Goal: Task Accomplishment & Management: Complete application form

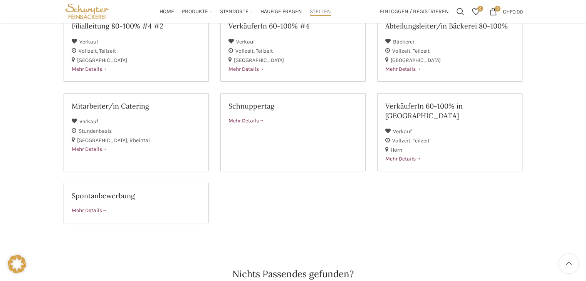
scroll to position [64, 0]
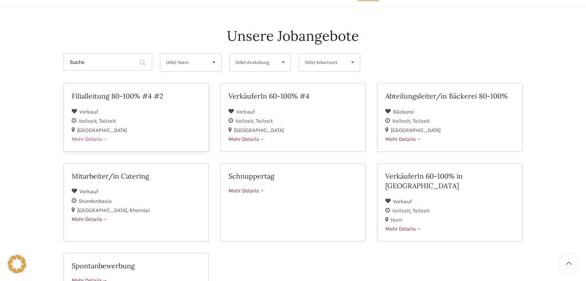
click at [107, 94] on h2 "Filialleitung 80-100% #4 #2" at bounding box center [136, 96] width 129 height 10
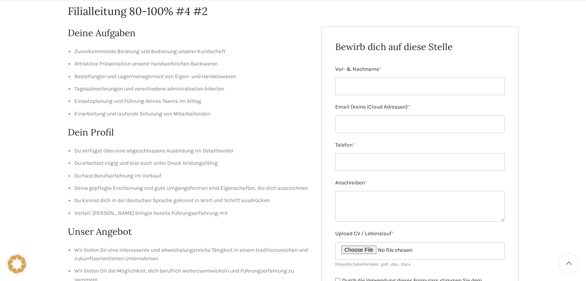
scroll to position [102, 0]
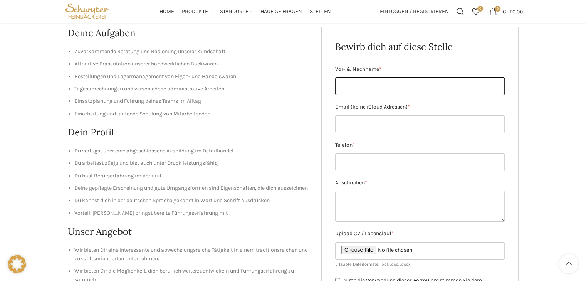
click at [367, 86] on input "Vor- & Nachname *" at bounding box center [419, 86] width 169 height 18
type input "m"
type input "Monika Horvath"
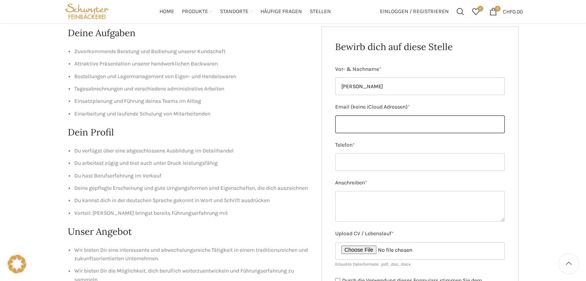
click at [349, 119] on input "Email (keine iCloud Adressen) *" at bounding box center [419, 125] width 169 height 18
type input "monika.horvath1117@gmail.com"
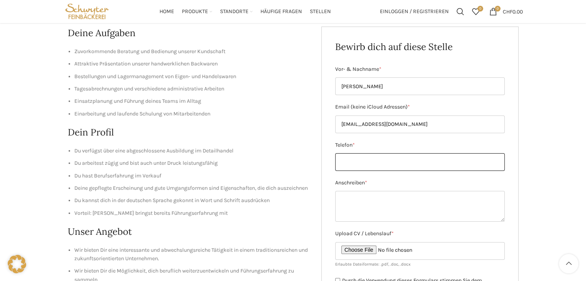
click at [369, 162] on input "Telefon *" at bounding box center [419, 162] width 169 height 18
type input "ö"
type input "0783078558"
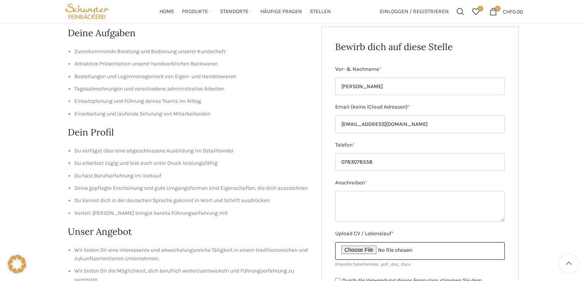
click at [367, 248] on input "Upload CV / Lebenslauf *" at bounding box center [419, 251] width 169 height 18
type input "C:\fakepath\Lebenslauf - Monika Horvath.pdf"
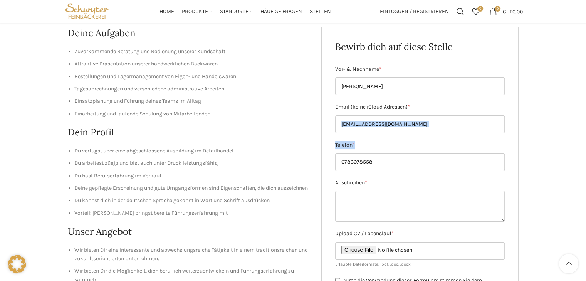
drag, startPoint x: 585, startPoint y: 104, endPoint x: 591, endPoint y: 151, distance: 47.0
click at [585, 151] on html "GRATIS LIEFERUNG FÜR BESTELLUNGEN AB CHF 150 - FILIALABHOLUNG IMMER GRATIS KONT…" at bounding box center [293, 266] width 586 height 736
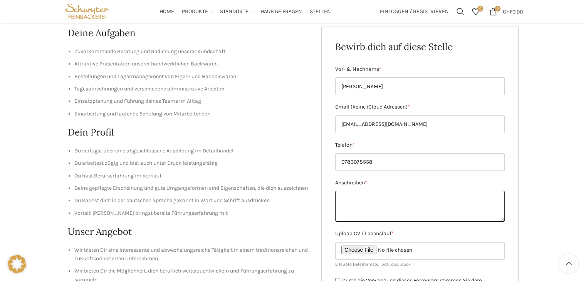
click at [365, 201] on textarea "Anschreiben *" at bounding box center [419, 206] width 169 height 31
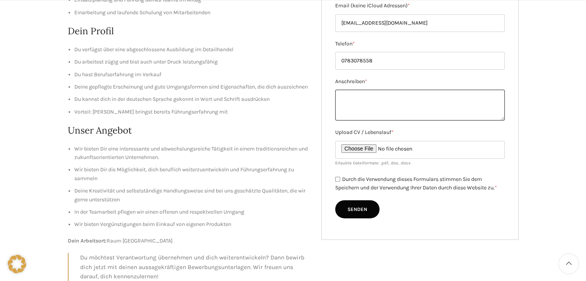
scroll to position [206, 0]
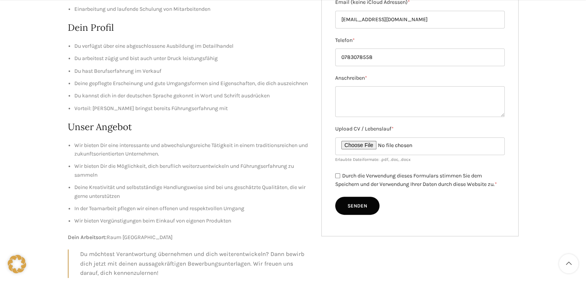
click at [338, 178] on input "Durch die Verwendung dieses Formulars stimmen Sie dem Speichern und der Verwend…" at bounding box center [337, 175] width 5 height 5
checkbox input "true"
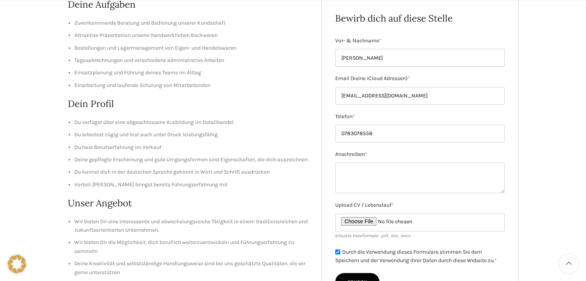
scroll to position [135, 0]
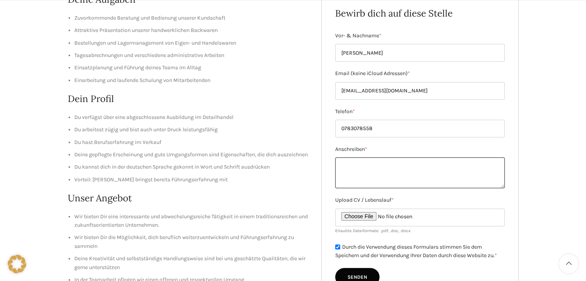
click at [379, 163] on textarea "Anschreiben *" at bounding box center [419, 173] width 169 height 31
paste textarea "Schwyter St. Gallen Bewerbung als Filialleiterin 100% Sehr geehrte Damen und He…"
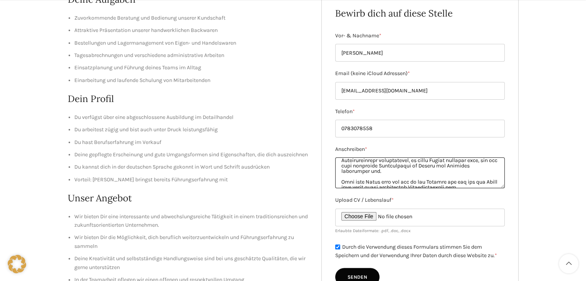
scroll to position [169, 0]
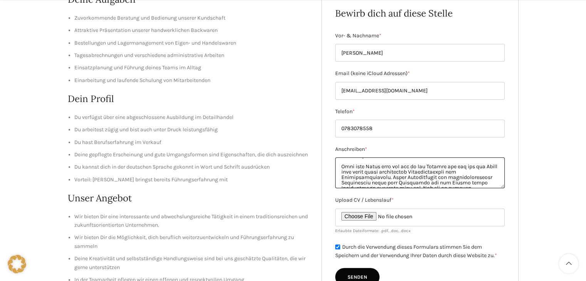
click at [363, 167] on textarea "Anschreiben *" at bounding box center [419, 173] width 169 height 31
click at [394, 167] on textarea "Anschreiben *" at bounding box center [419, 173] width 169 height 31
click at [396, 168] on textarea "Anschreiben *" at bounding box center [419, 173] width 169 height 31
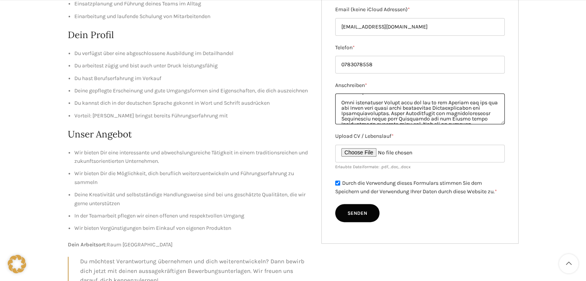
scroll to position [218, 0]
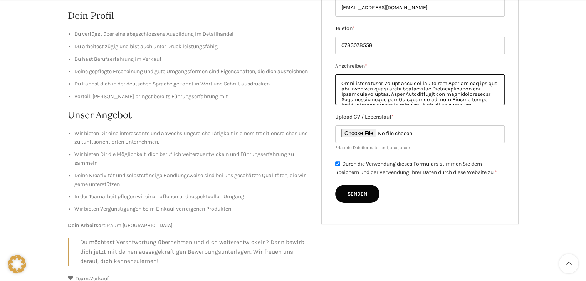
type textarea "Schwyter St. Gallen Bewerbung als Filialleiterin 100% Sehr geehrte Damen und He…"
click at [363, 193] on input "Senden" at bounding box center [357, 194] width 44 height 18
type input "Senden"
